Goal: Task Accomplishment & Management: Complete application form

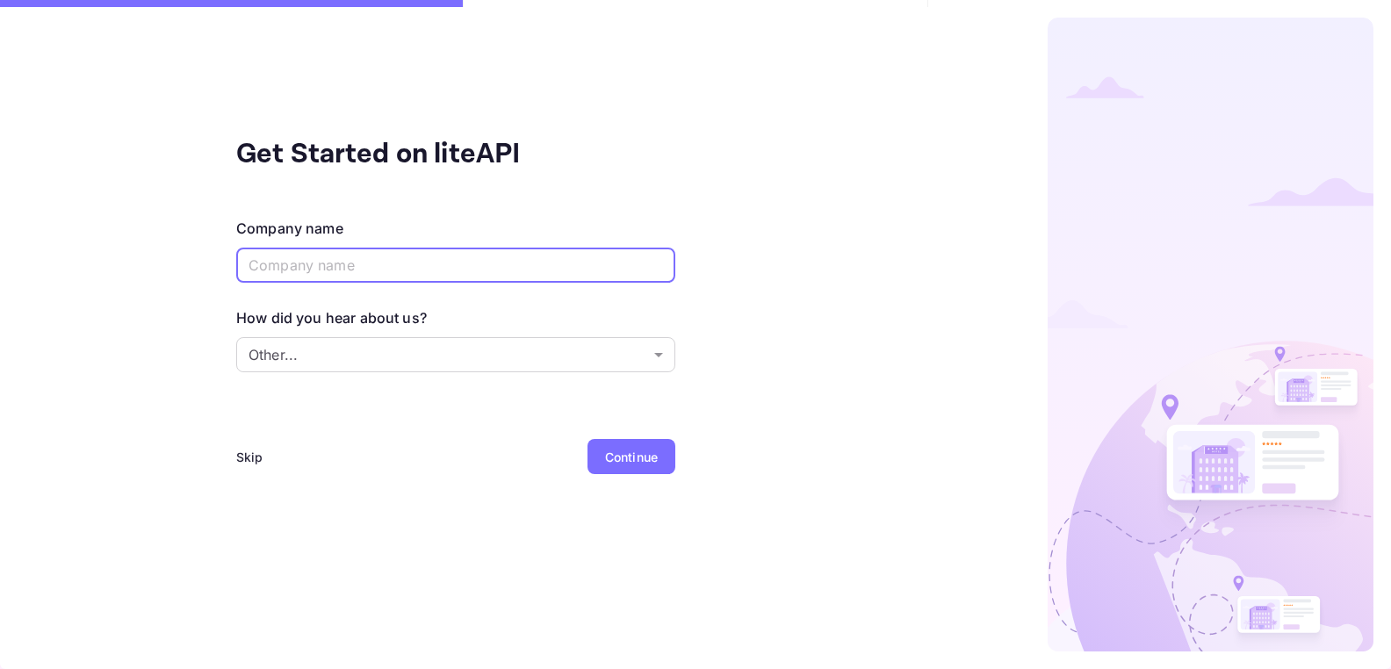
click at [251, 454] on div "Skip" at bounding box center [249, 457] width 27 height 18
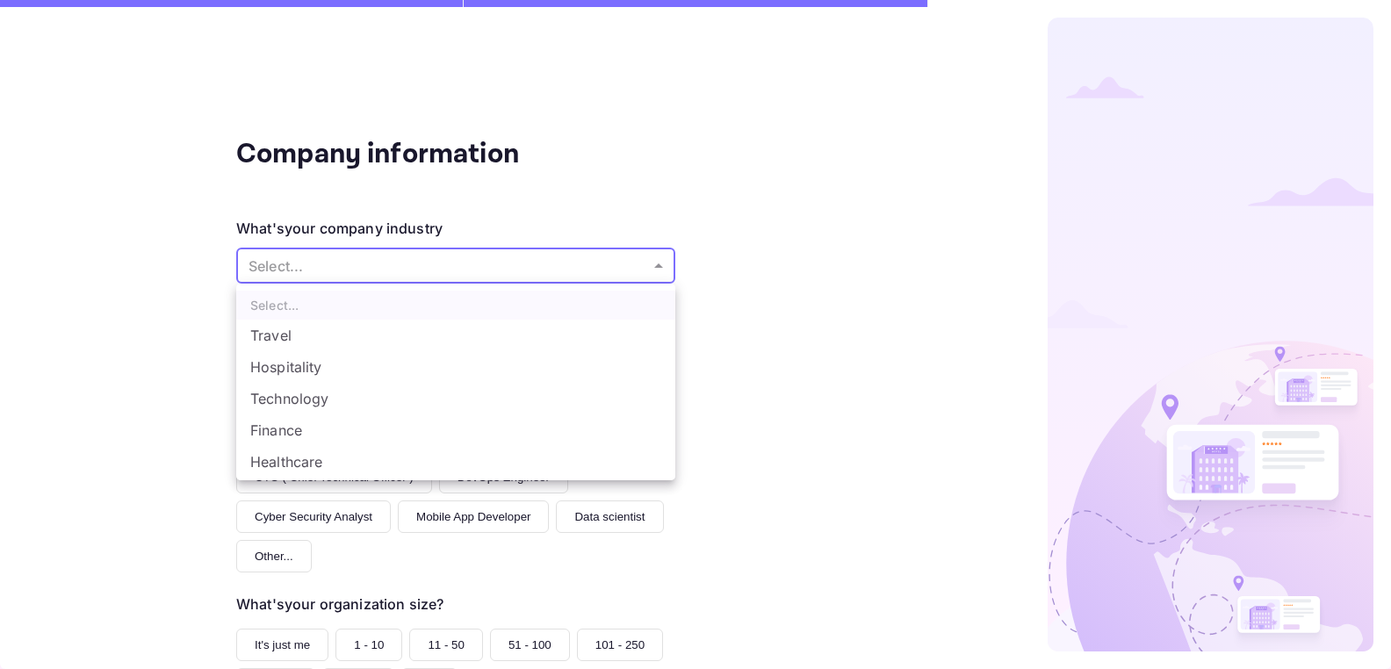
click at [655, 264] on body "Company information What's your company industry Select... ​ What best describe…" at bounding box center [695, 334] width 1391 height 669
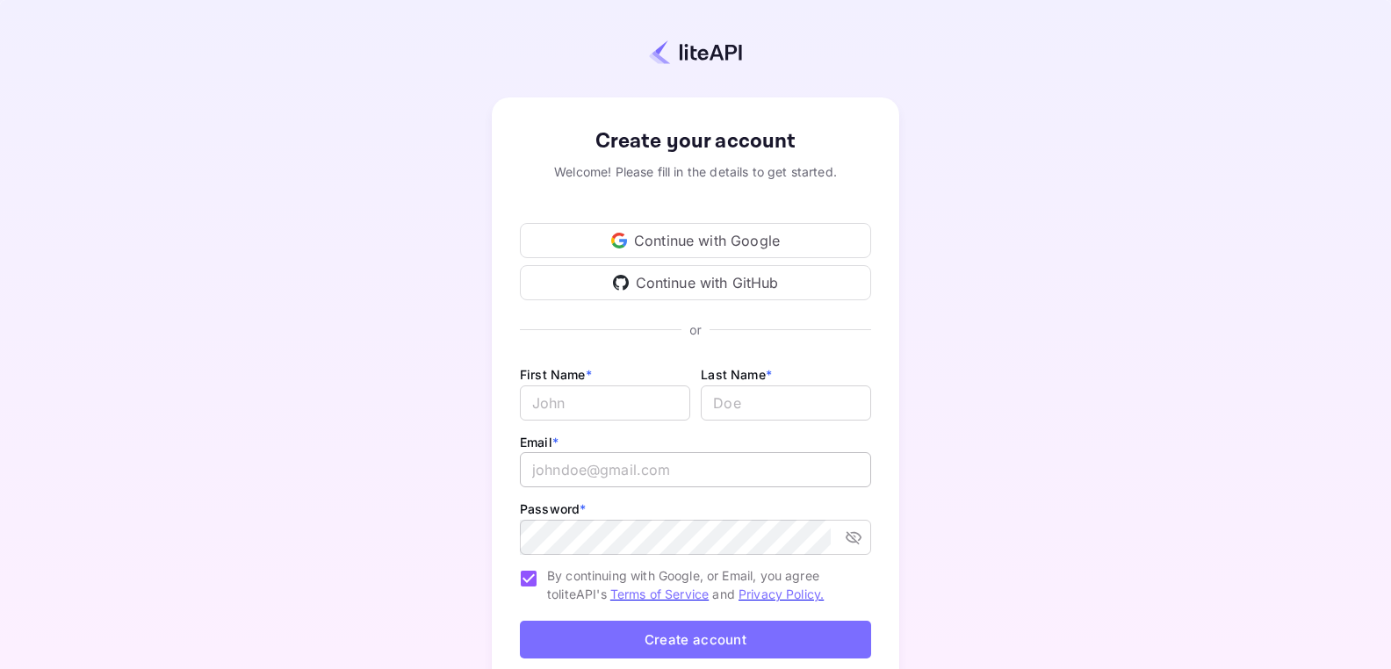
scroll to position [2, 0]
type input "marinaatesle@gmail.com"
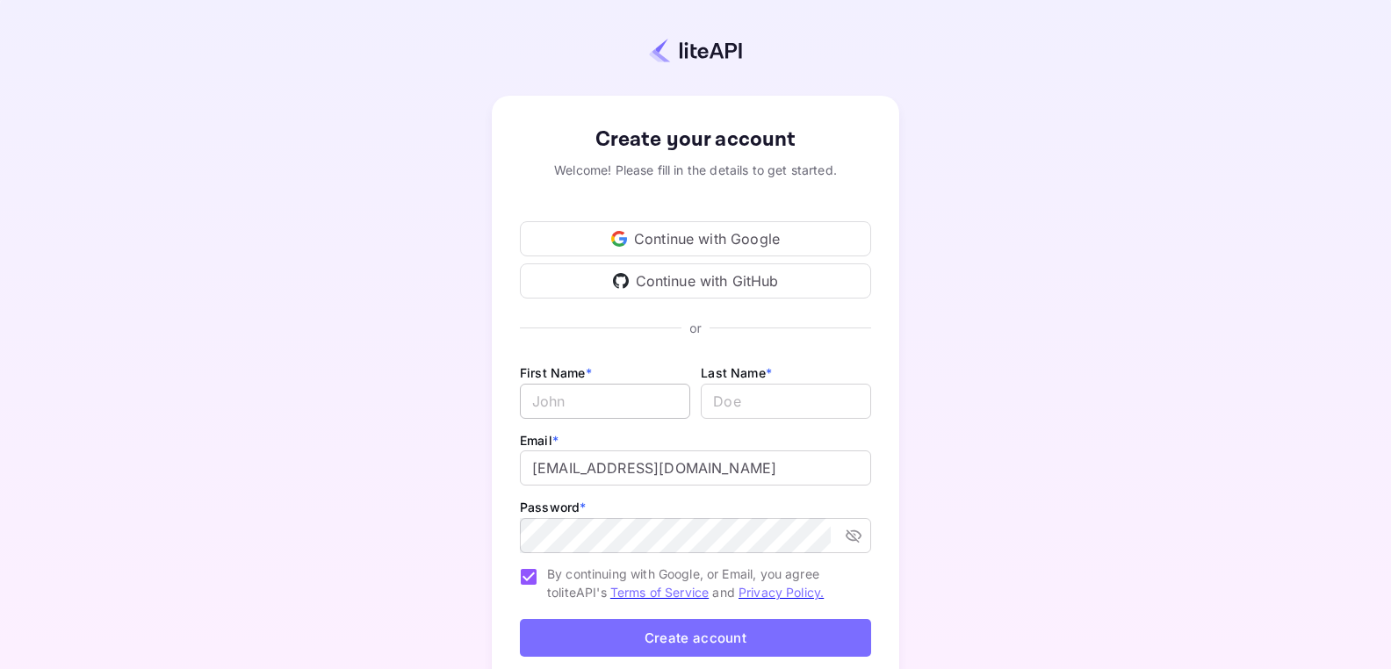
click at [633, 402] on input "Email *" at bounding box center [605, 401] width 170 height 35
type input "Marina"
type input "Atesle"
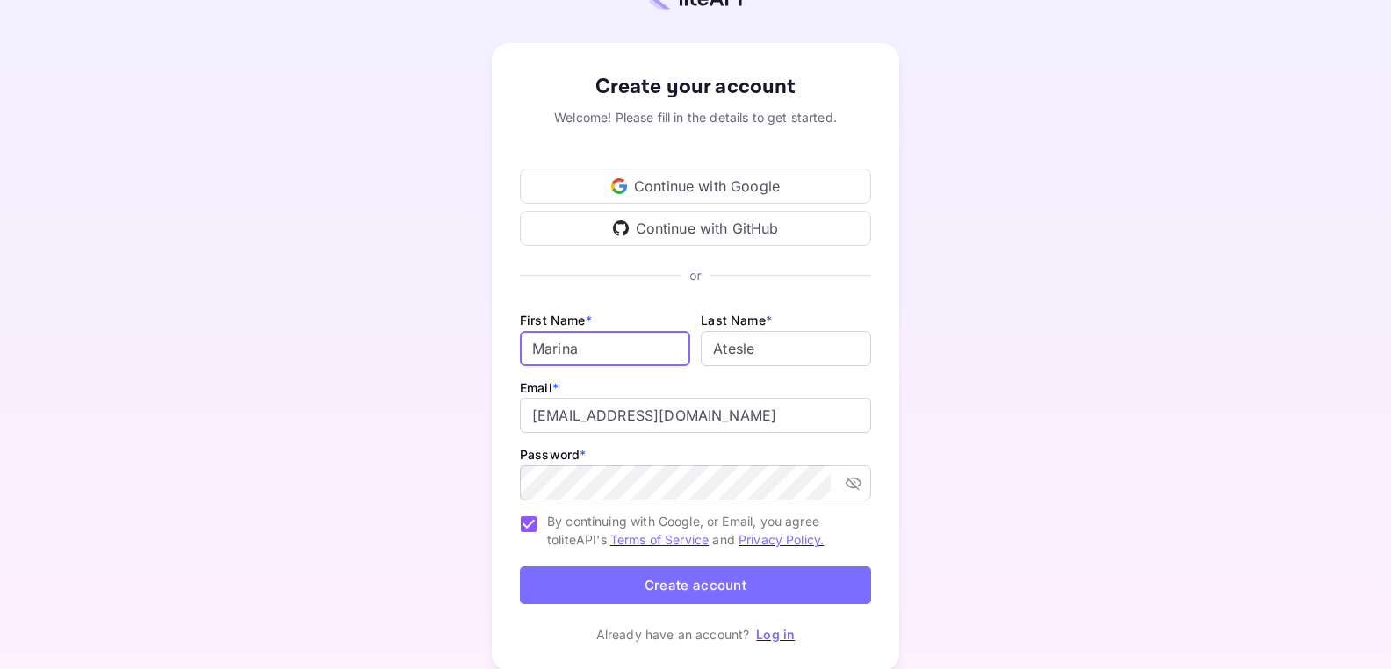
scroll to position [81, 0]
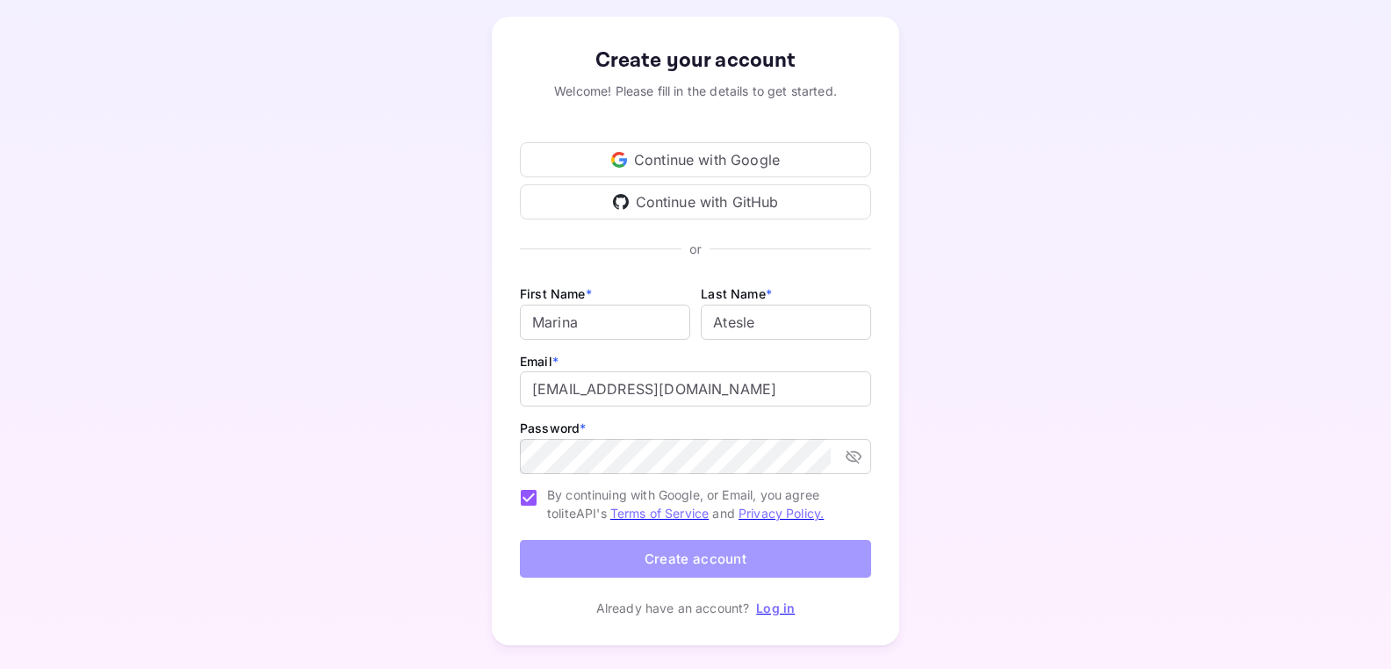
click at [709, 558] on button "Create account" at bounding box center [695, 559] width 351 height 38
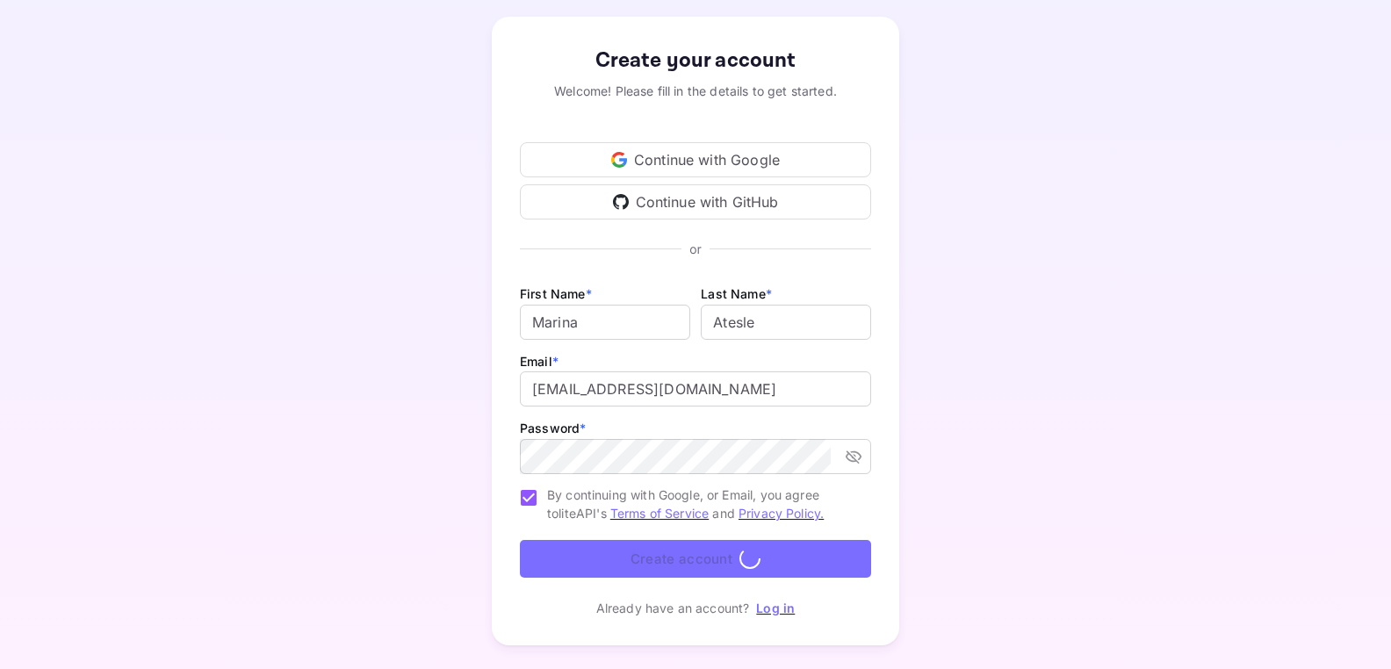
scroll to position [0, 0]
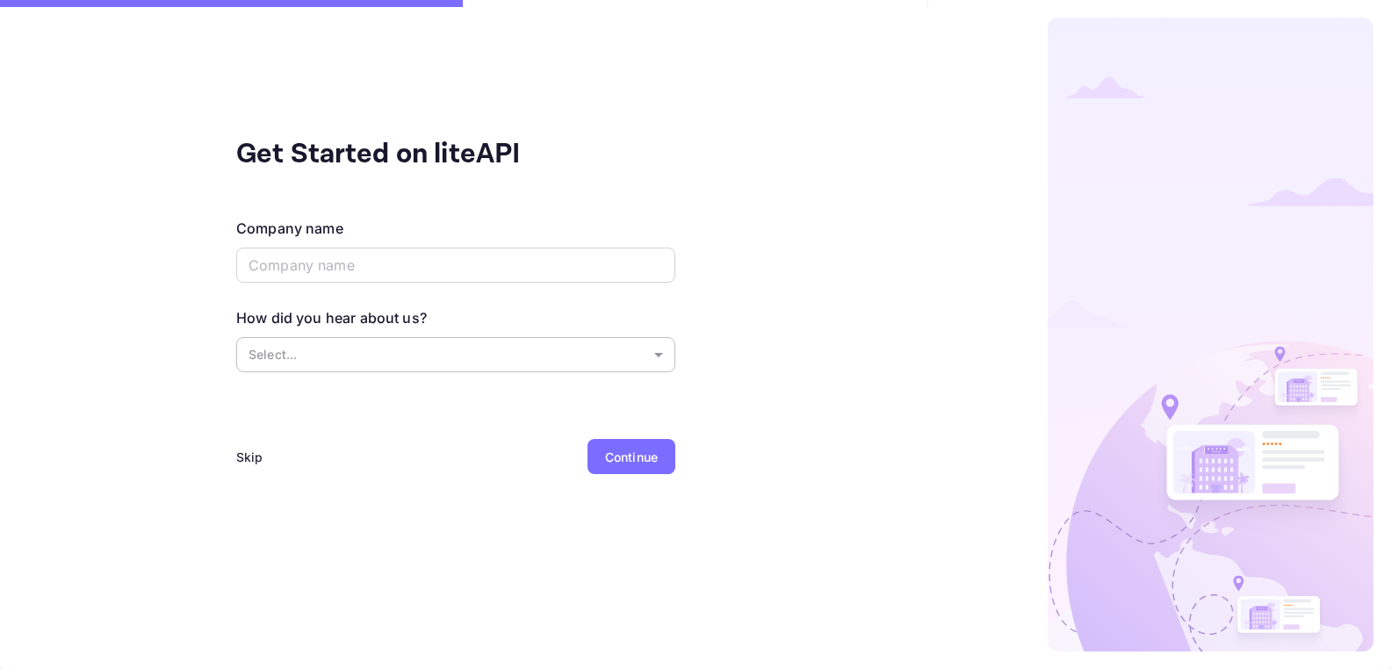
click at [652, 351] on body "Get Started on liteAPI Company name ​ How did you hear about us? Select... ​ Sk…" at bounding box center [695, 334] width 1391 height 669
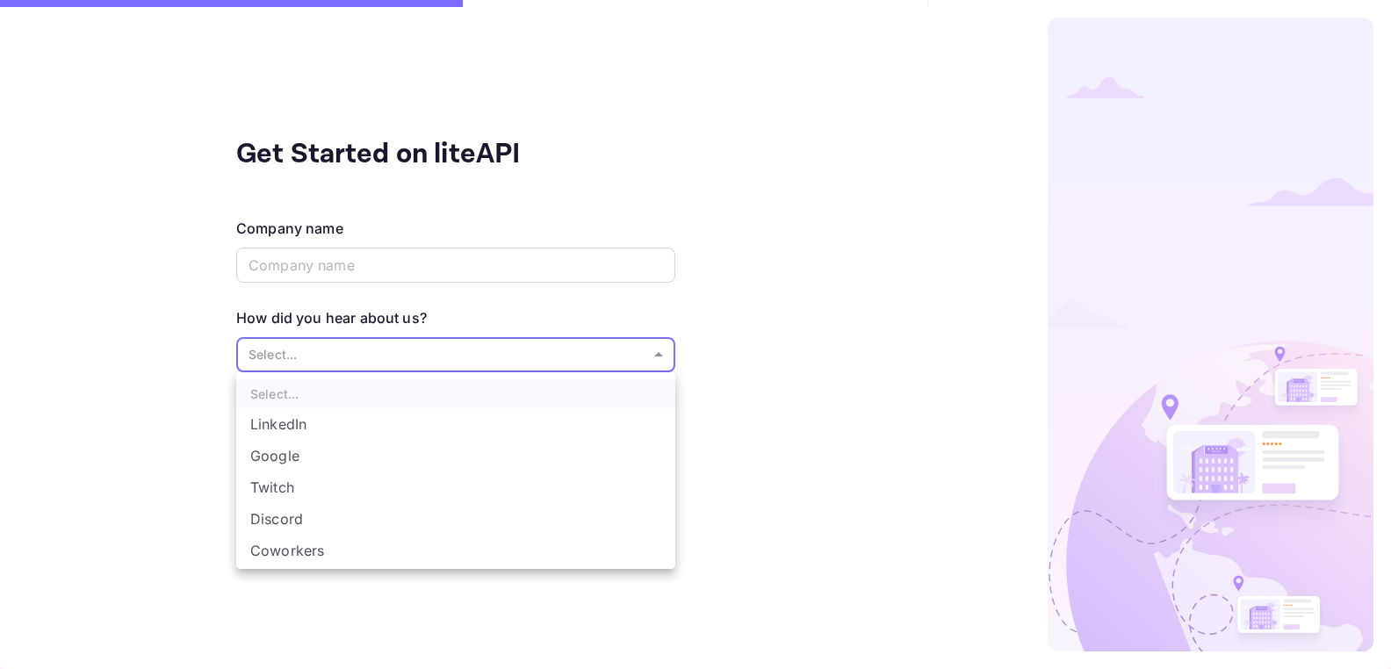
scroll to position [29, 0]
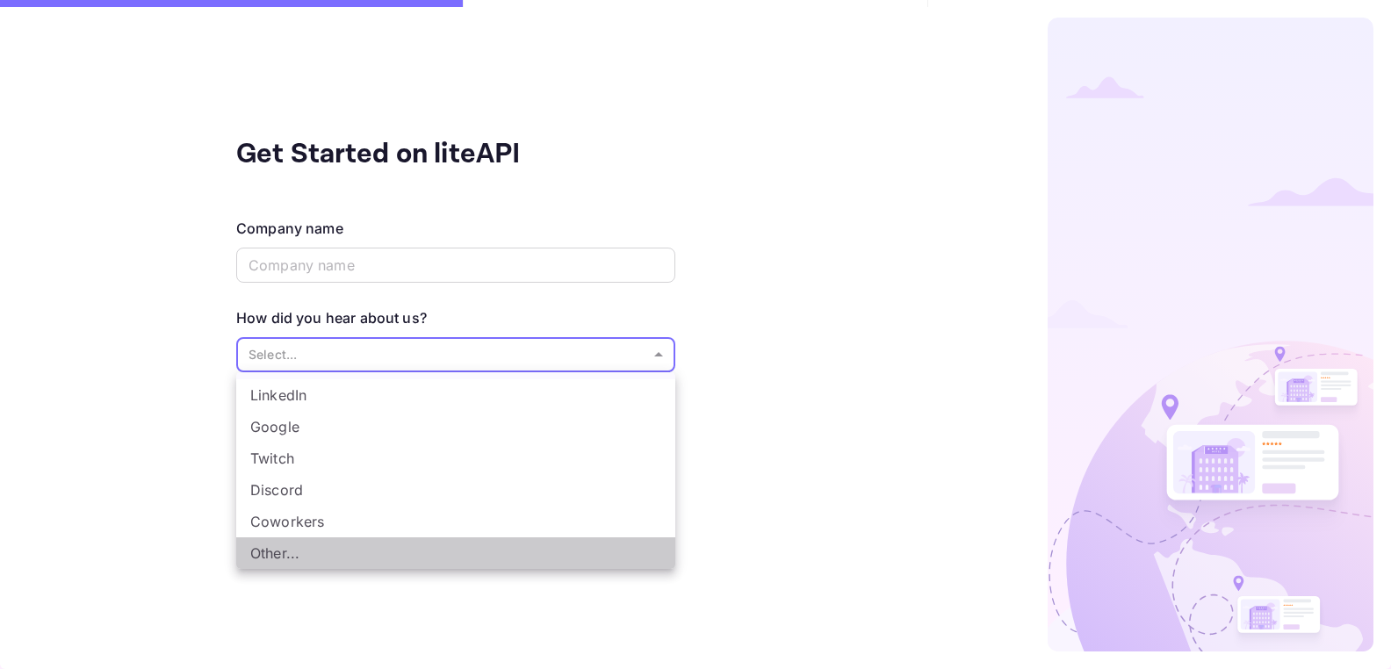
click at [299, 551] on li "Other..." at bounding box center [455, 553] width 439 height 32
type input "Other..."
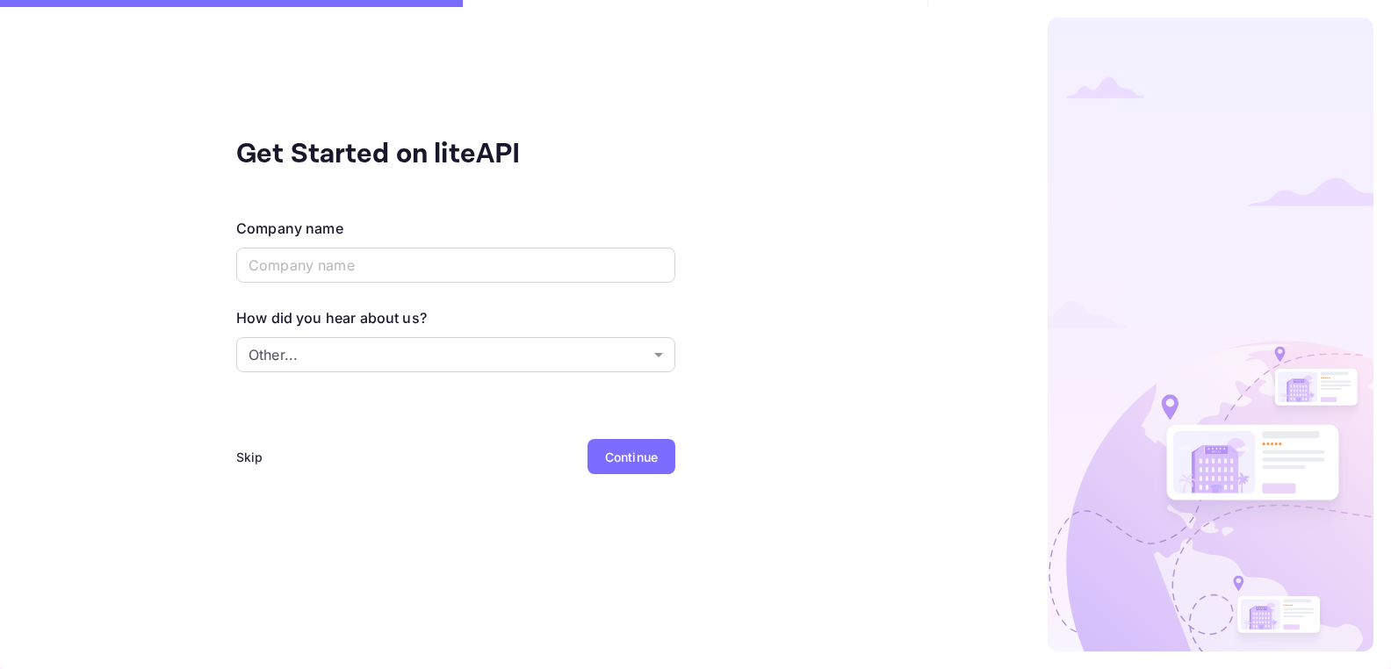
click at [245, 454] on div "Skip" at bounding box center [249, 457] width 27 height 18
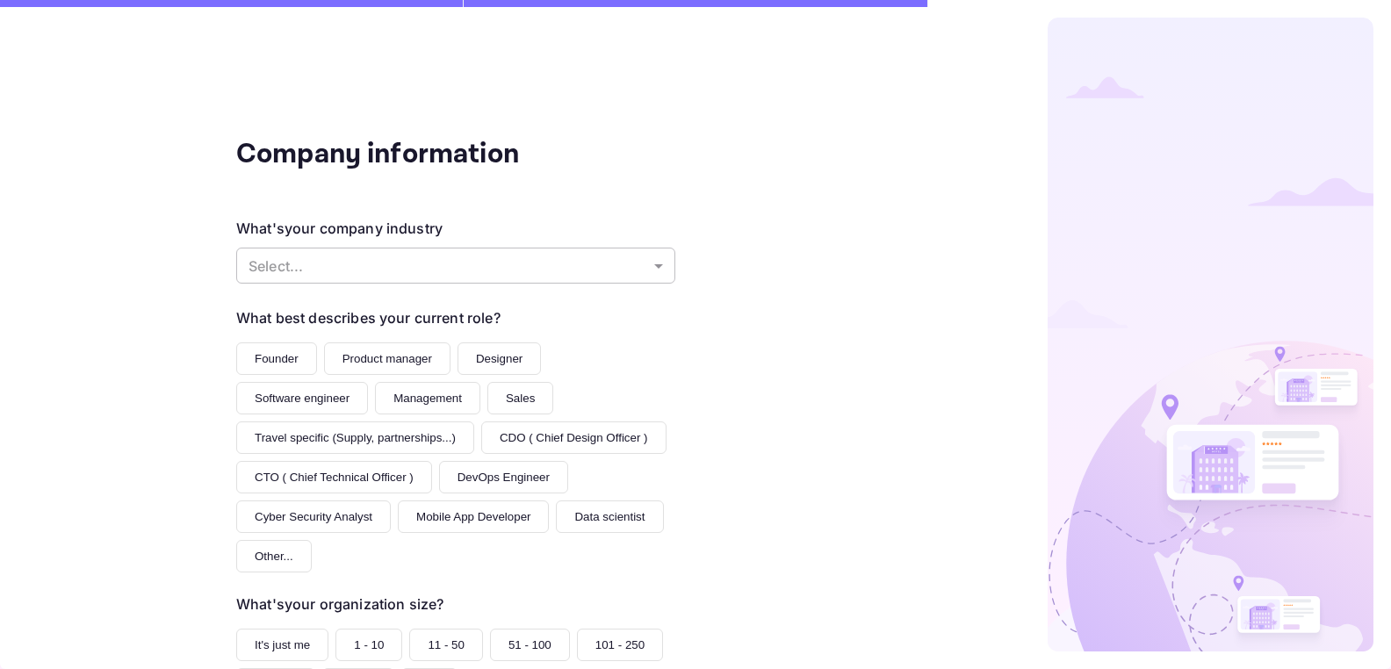
click at [634, 261] on body "Company information What's your company industry Select... ​ What best describe…" at bounding box center [695, 334] width 1391 height 669
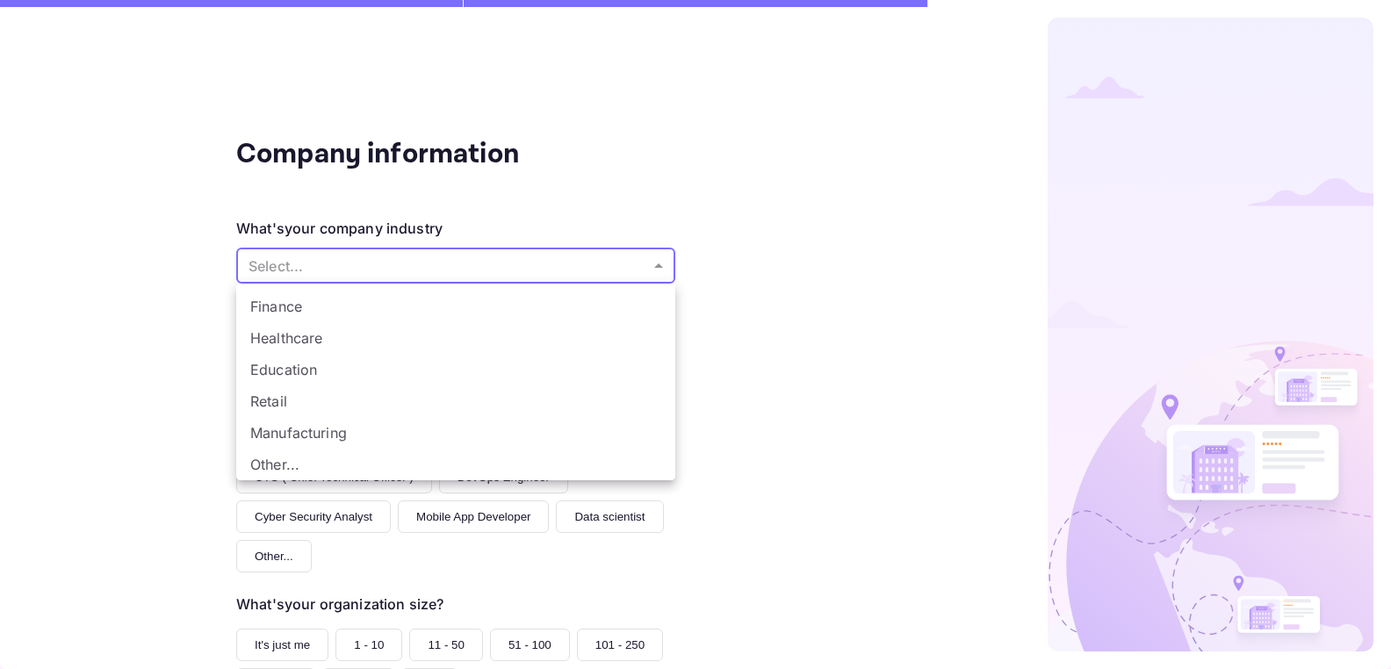
scroll to position [0, 0]
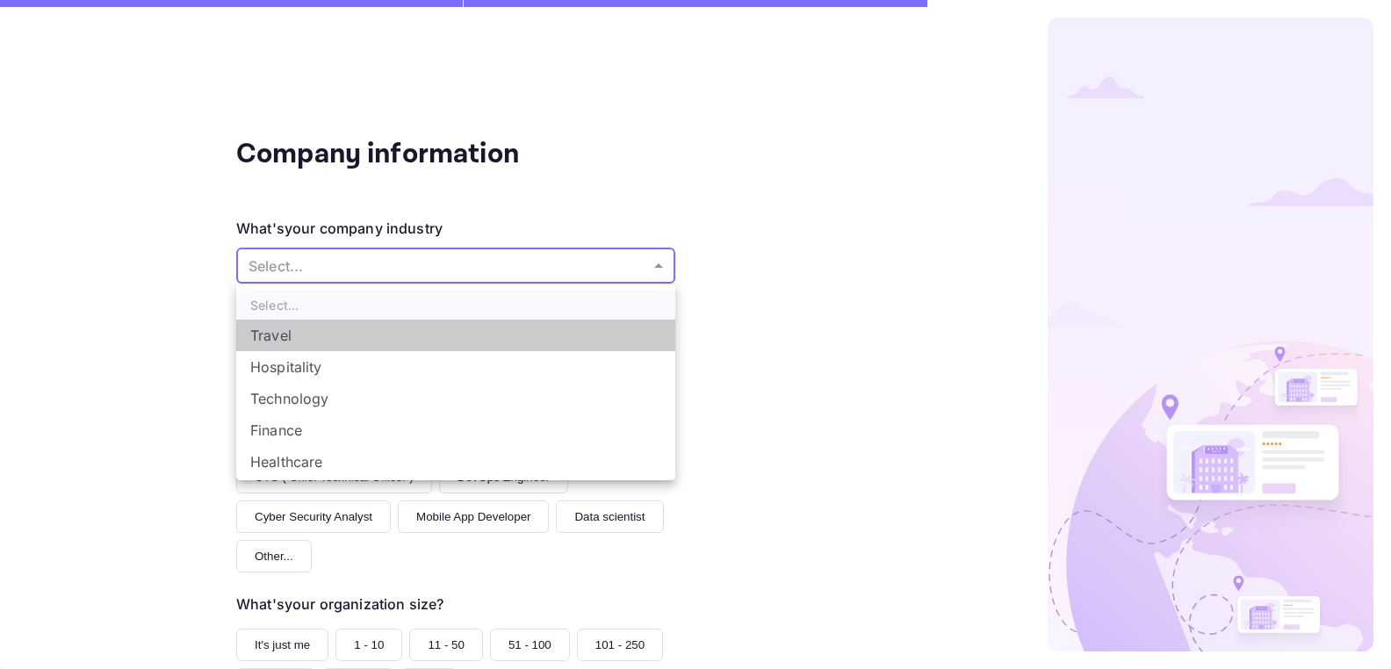
click at [277, 331] on li "Travel" at bounding box center [455, 336] width 439 height 32
type input "Travel"
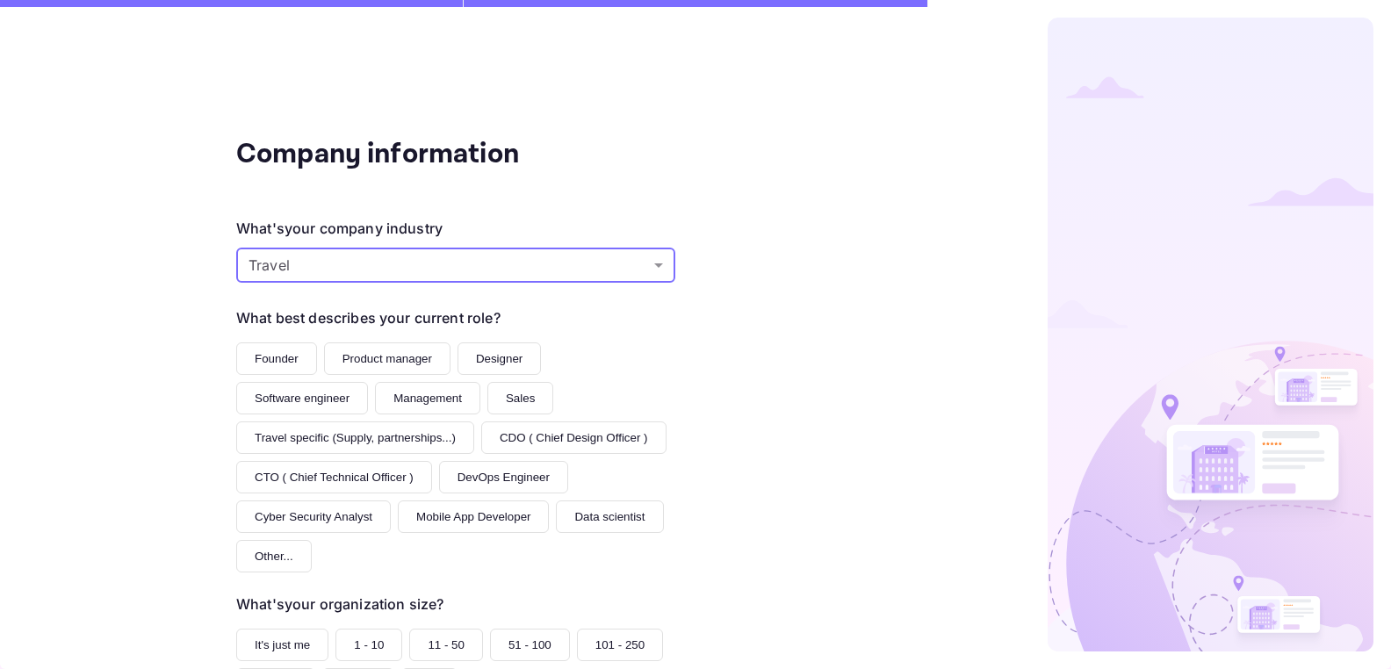
scroll to position [3, 0]
click at [271, 358] on button "Founder" at bounding box center [276, 356] width 81 height 32
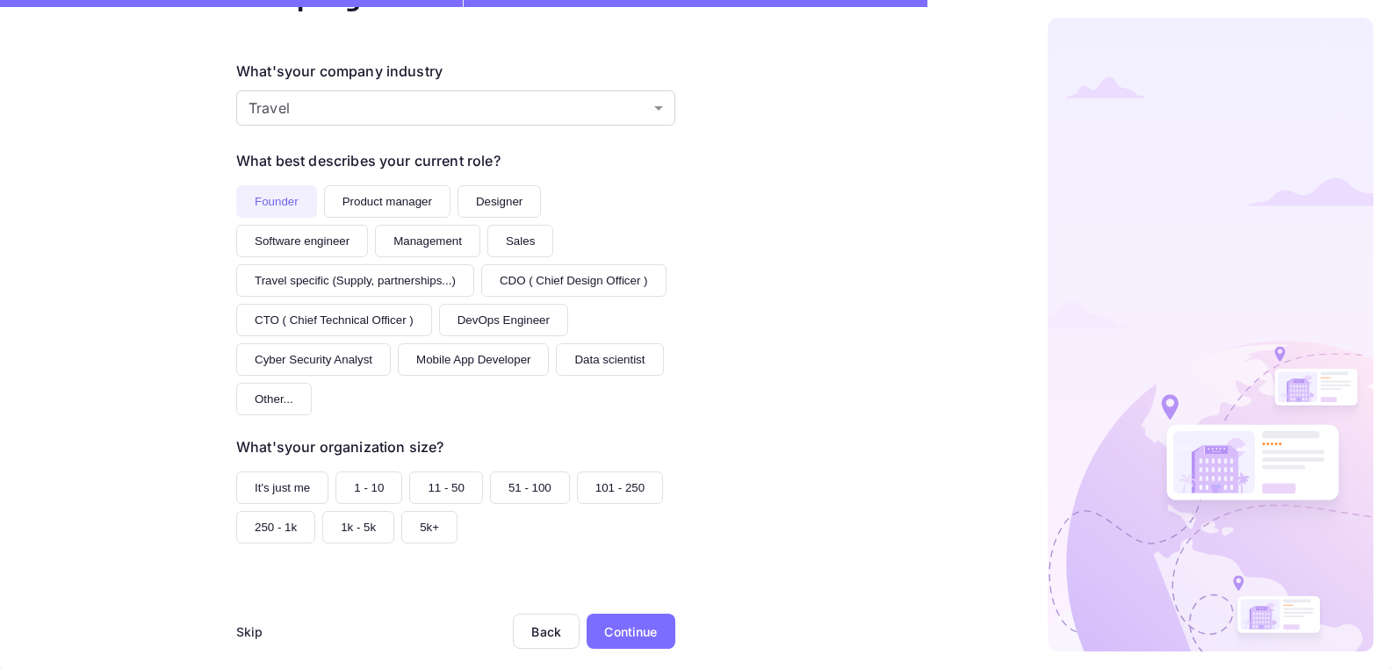
scroll to position [183, 0]
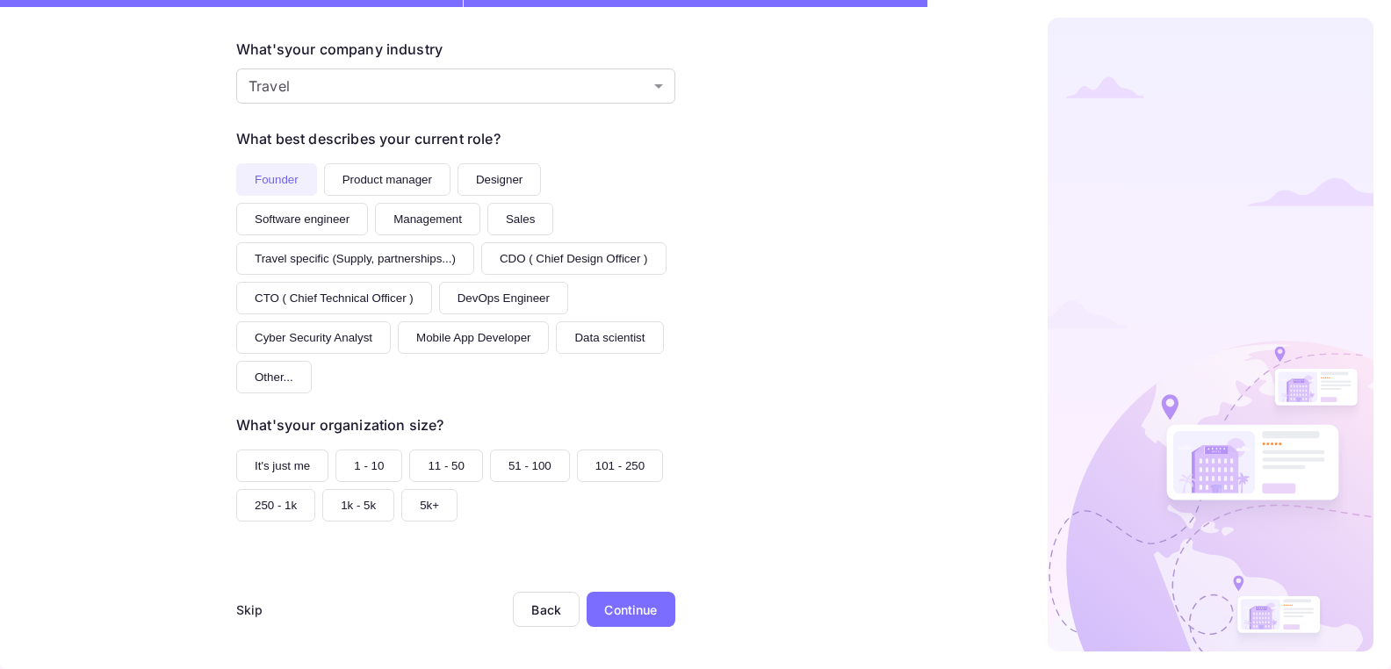
click at [292, 462] on button "It's just me" at bounding box center [282, 465] width 92 height 32
click at [648, 605] on div "Continue" at bounding box center [630, 609] width 53 height 18
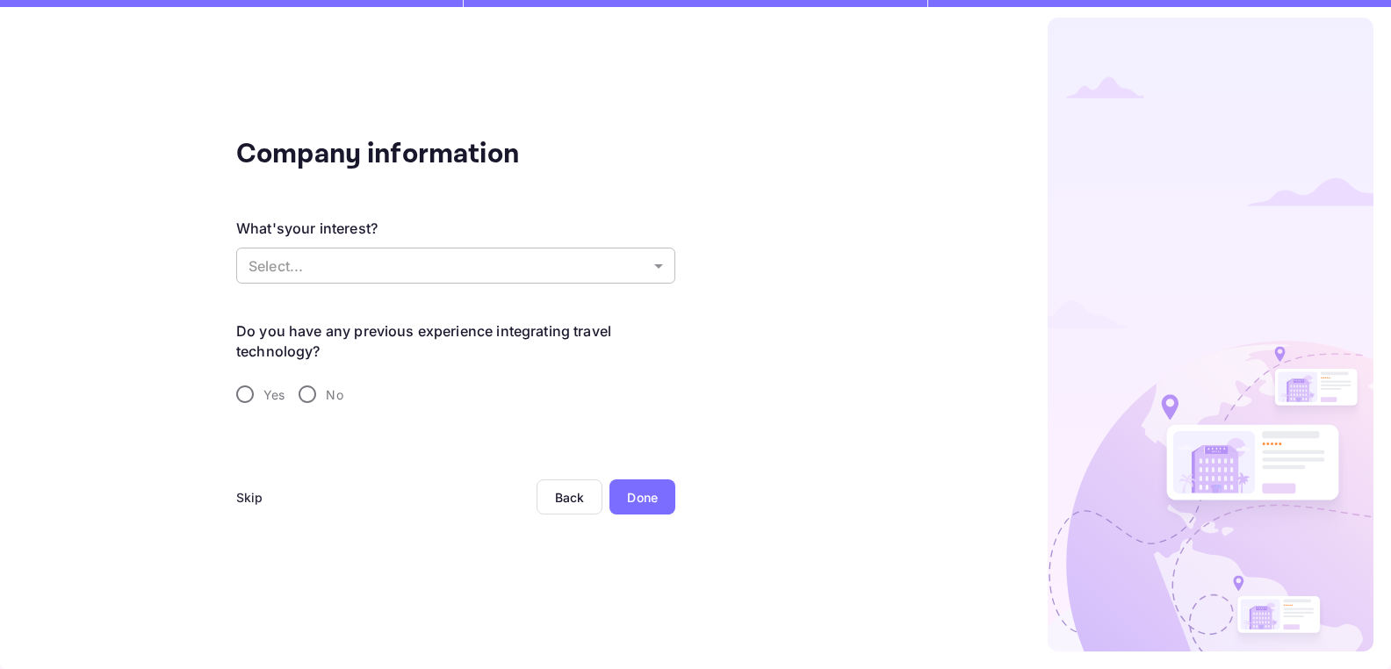
click at [651, 261] on body "Company information What's your interest? Select... ​ Do you have any previous …" at bounding box center [695, 334] width 1391 height 669
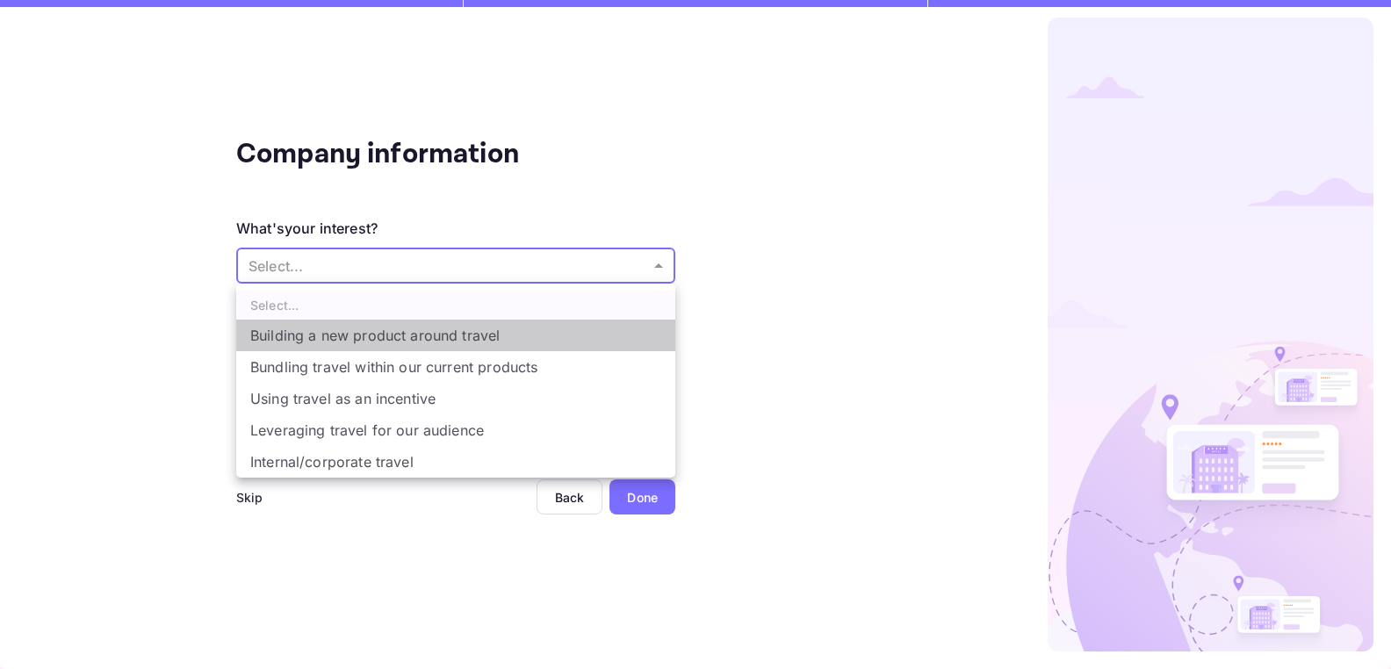
click at [466, 334] on li "Building a new product around travel" at bounding box center [455, 336] width 439 height 32
type input "Building a new product around travel"
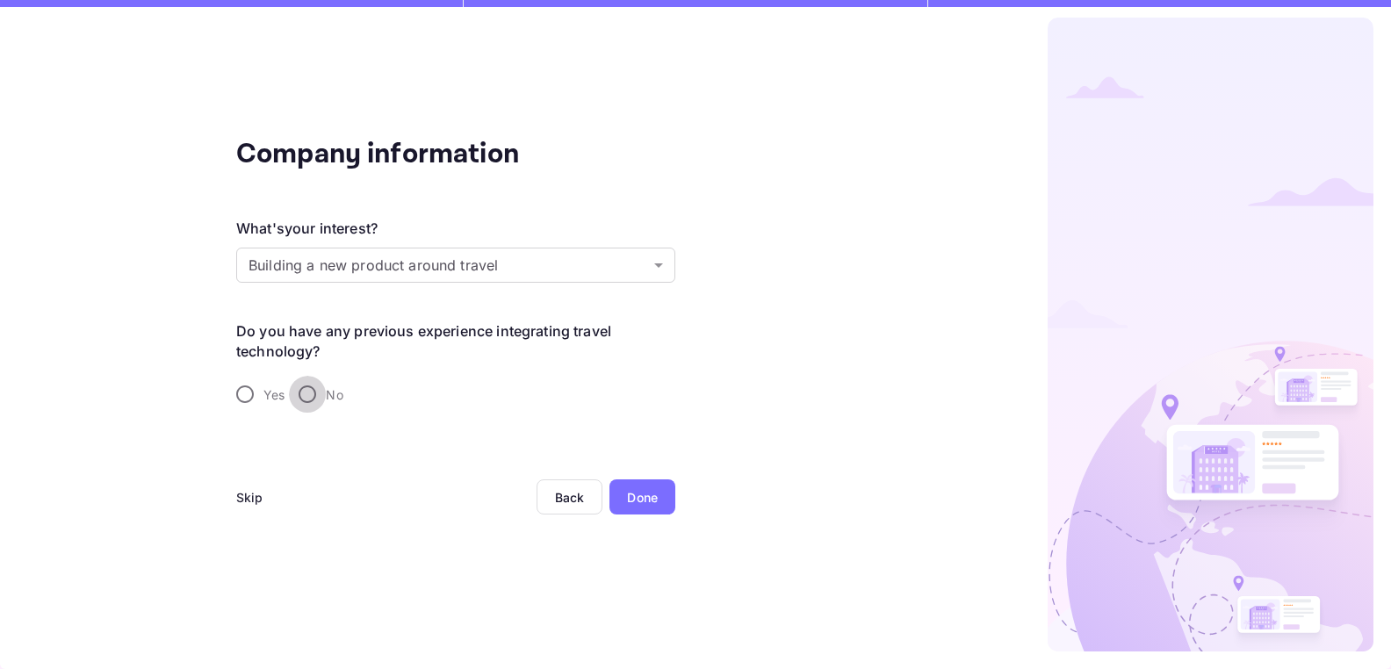
click at [306, 395] on input "No" at bounding box center [307, 394] width 37 height 37
radio input "true"
click at [651, 497] on div "Done" at bounding box center [642, 497] width 31 height 18
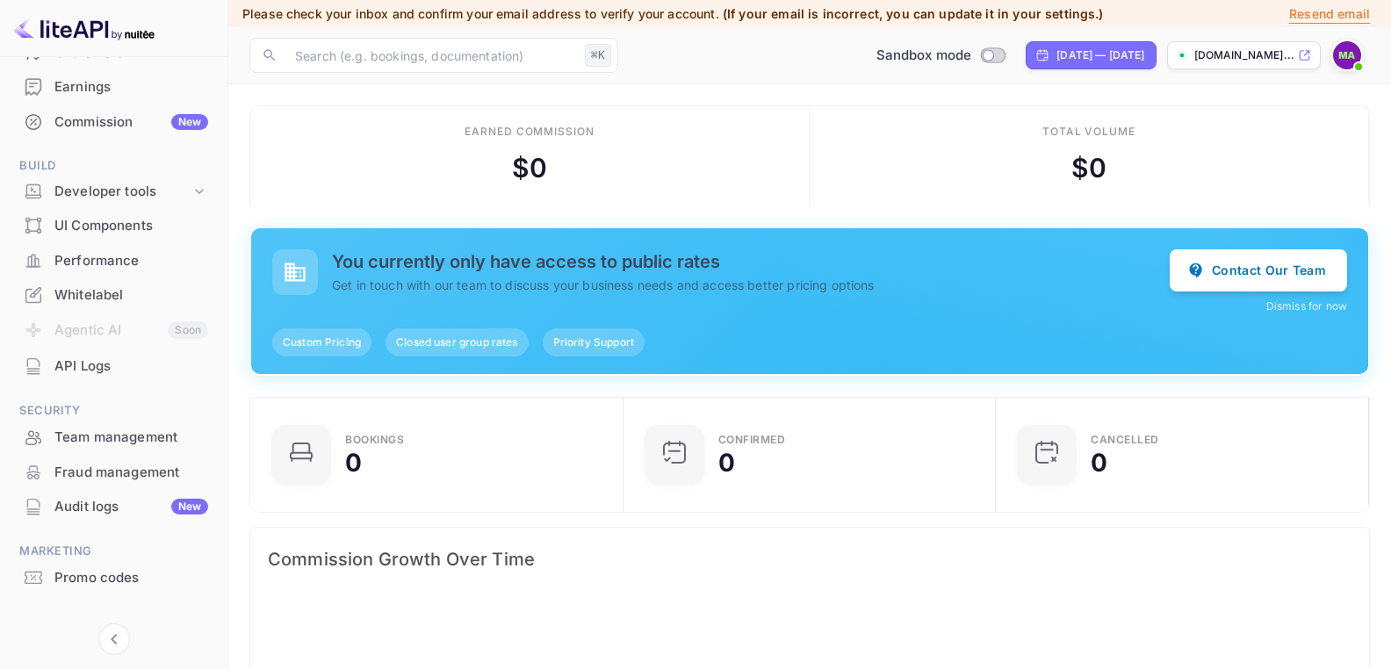
scroll to position [193, 0]
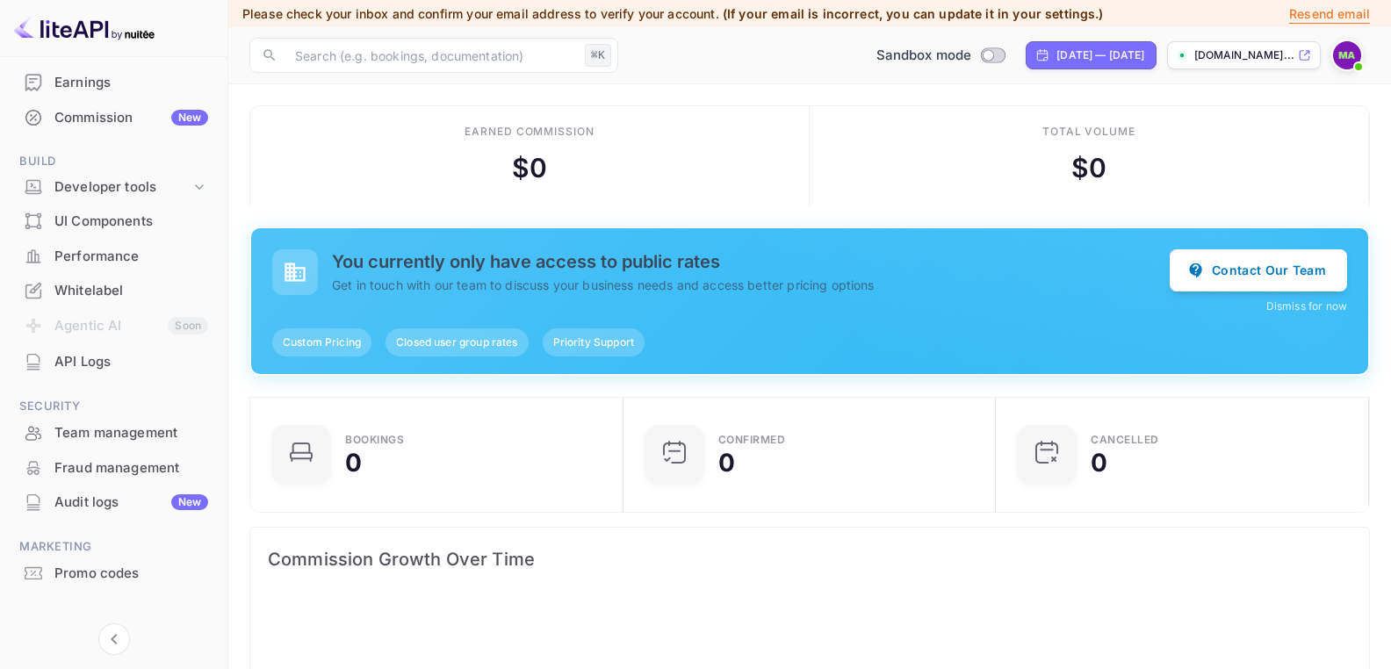
click at [106, 288] on div "Whitelabel" at bounding box center [131, 291] width 154 height 20
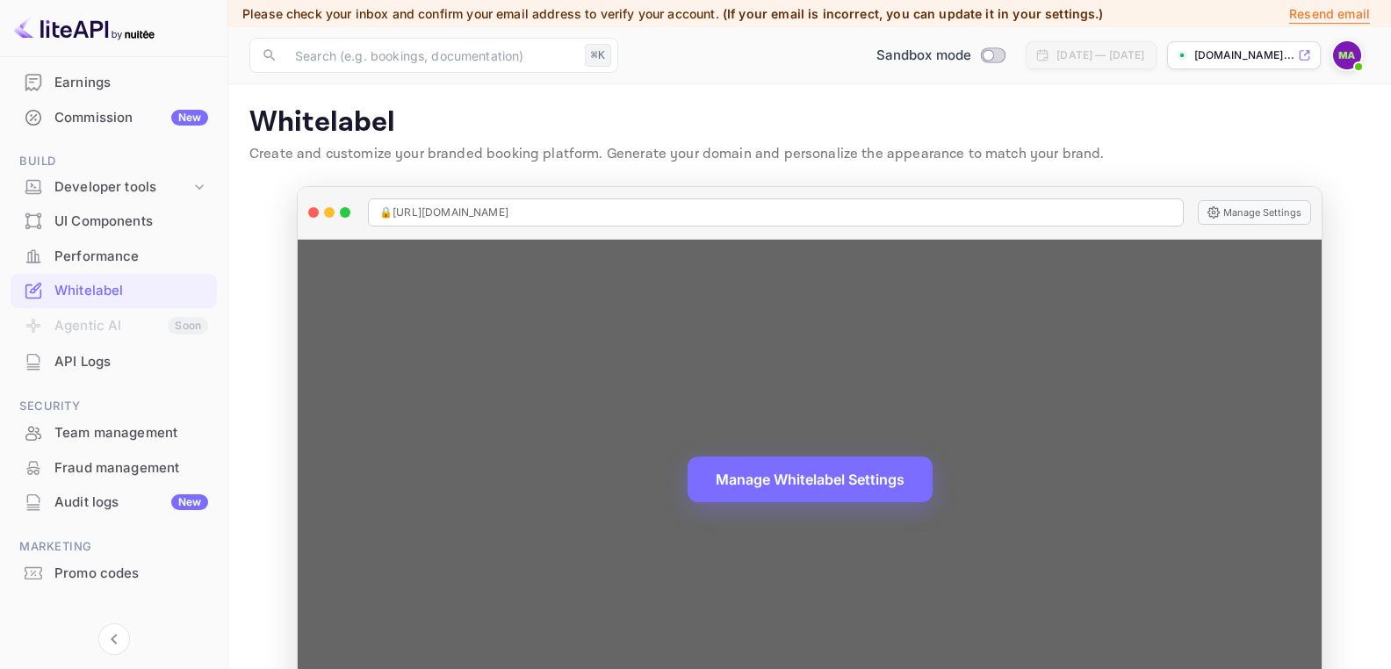
click at [502, 262] on div "Manage Whitelabel Settings" at bounding box center [810, 480] width 1024 height 481
click at [1217, 211] on icon at bounding box center [1213, 212] width 12 height 12
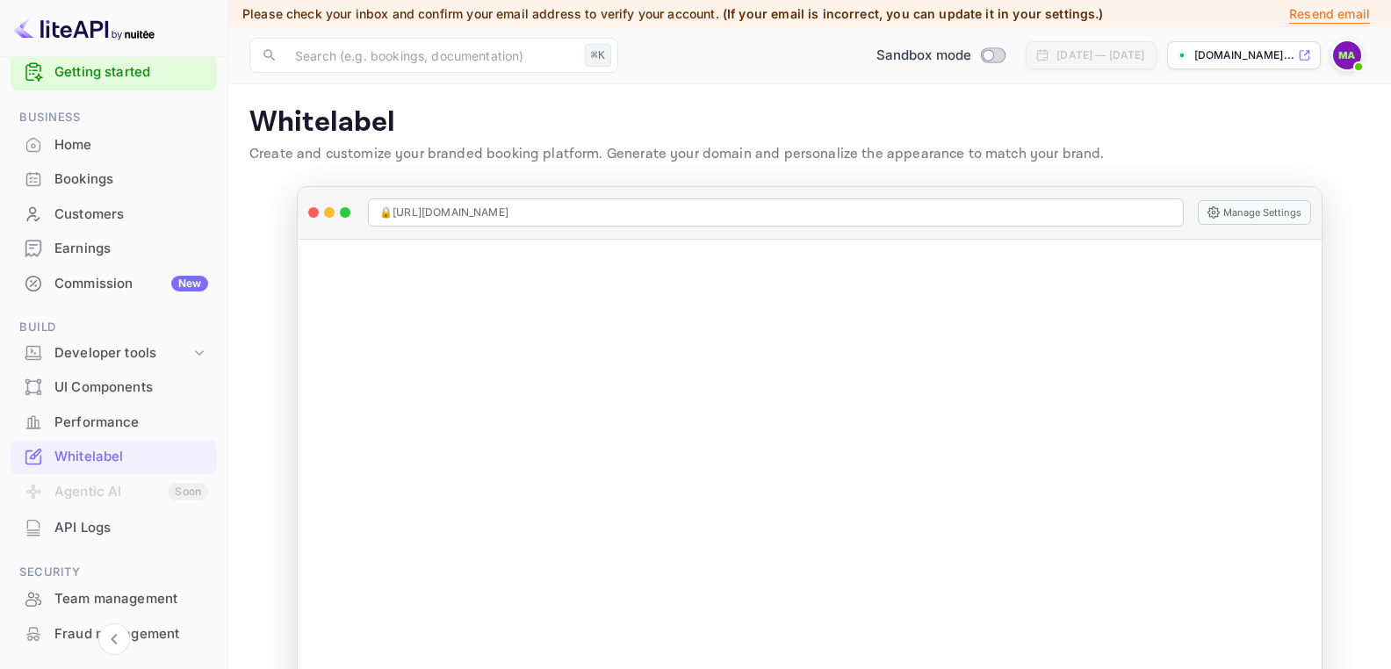
scroll to position [32, 0]
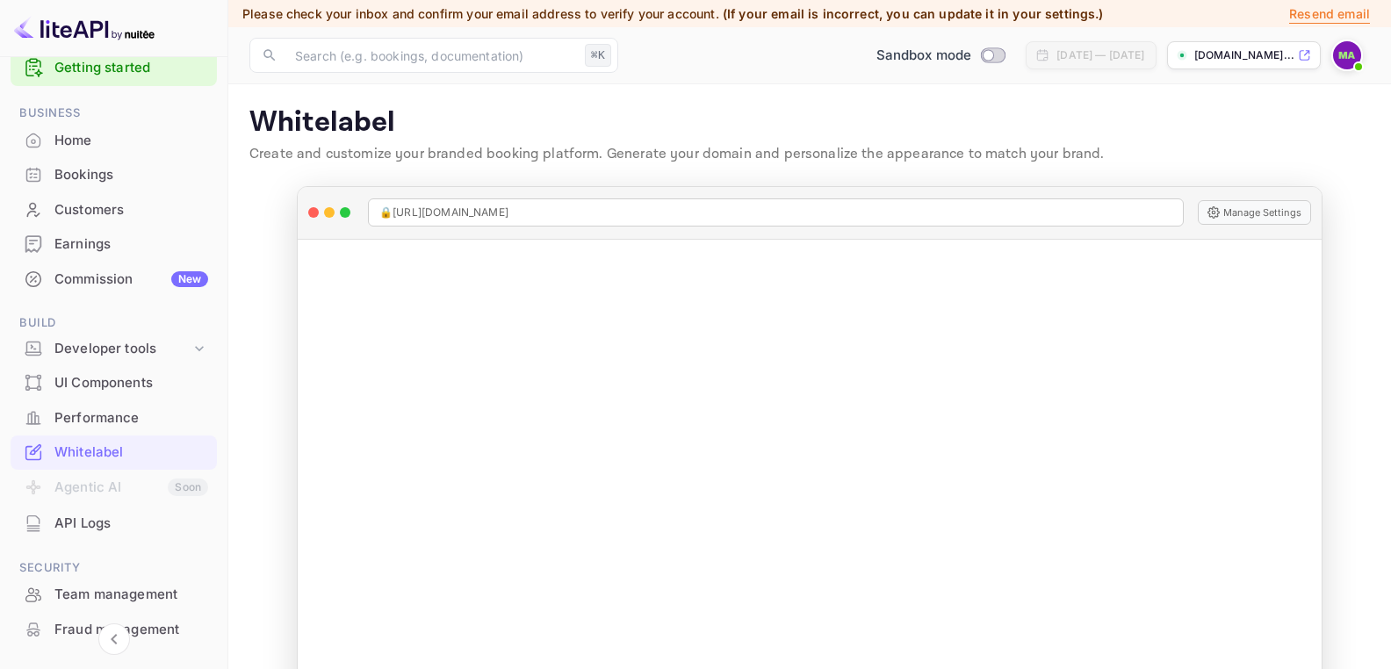
click at [105, 447] on div "Whitelabel" at bounding box center [131, 452] width 154 height 20
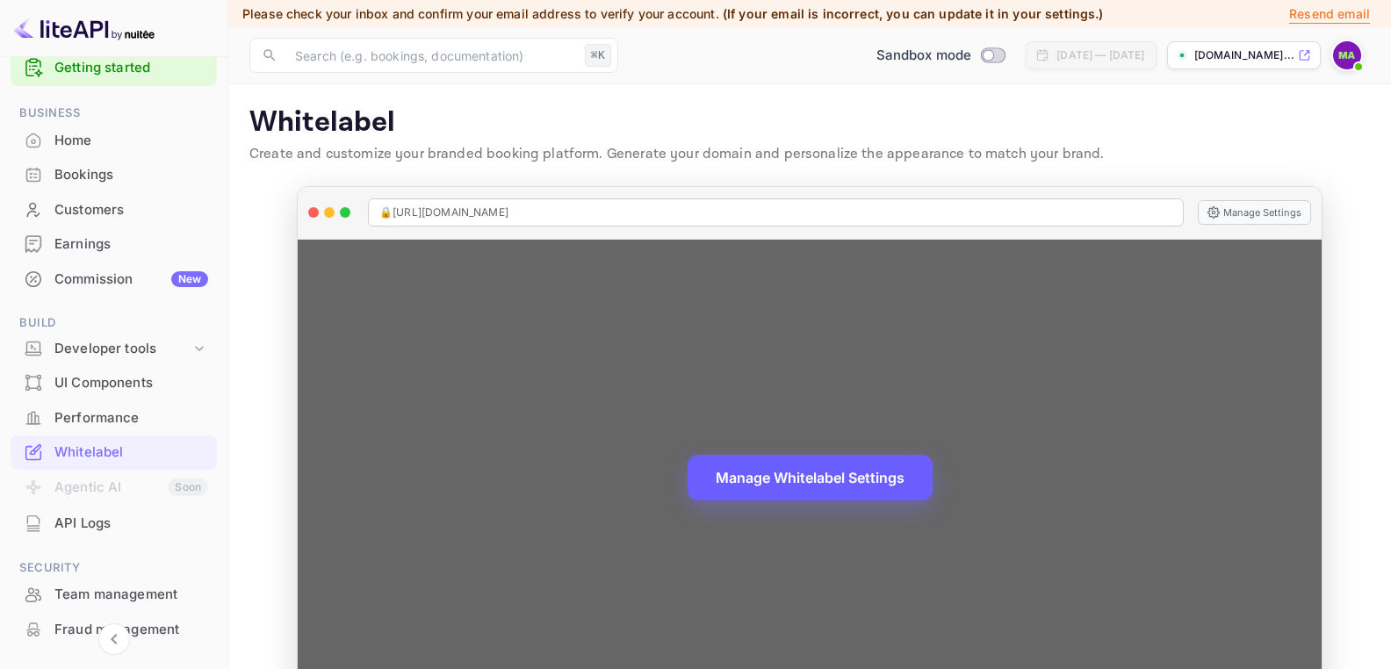
click at [839, 482] on button "Manage Whitelabel Settings" at bounding box center [809, 478] width 245 height 46
